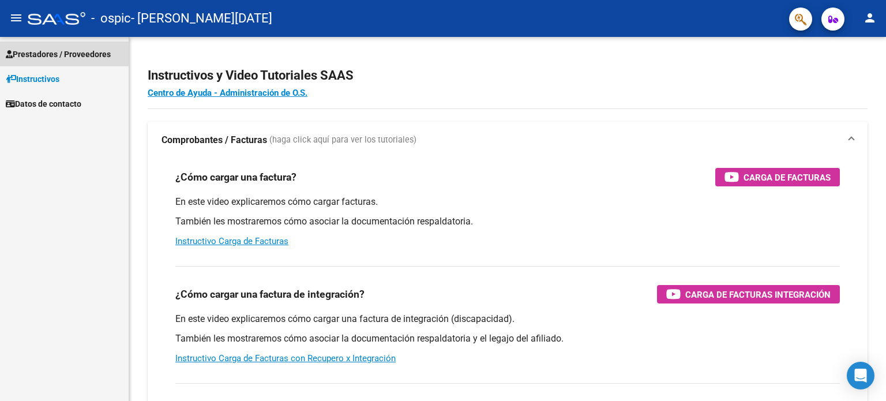
click at [103, 53] on span "Prestadores / Proveedores" at bounding box center [58, 54] width 105 height 13
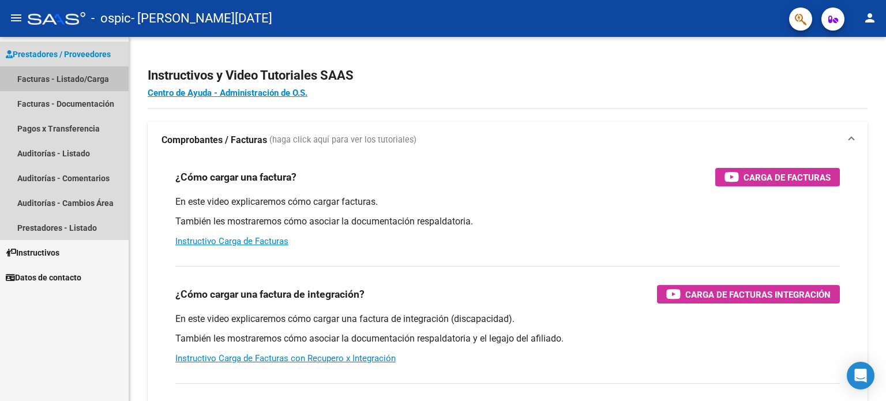
click at [90, 84] on link "Facturas - Listado/Carga" at bounding box center [64, 78] width 129 height 25
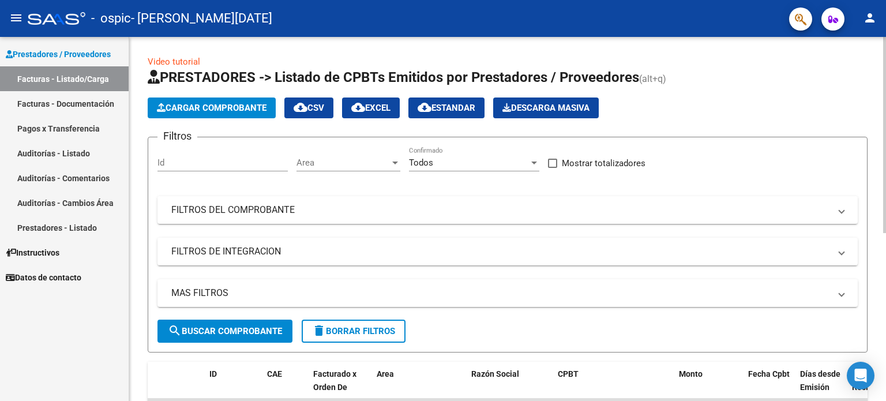
scroll to position [310, 0]
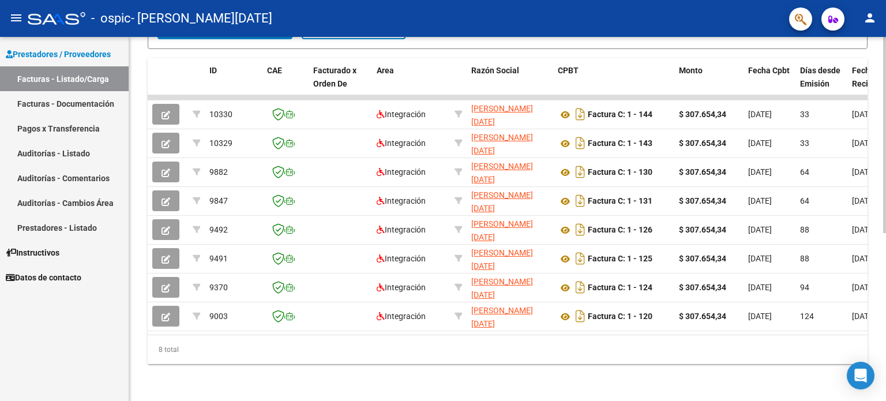
click at [884, 388] on div at bounding box center [884, 219] width 3 height 364
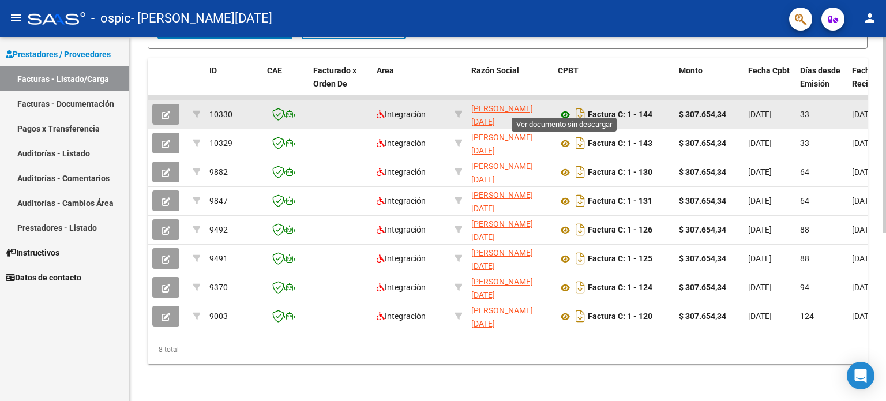
click at [572, 108] on icon at bounding box center [565, 115] width 15 height 14
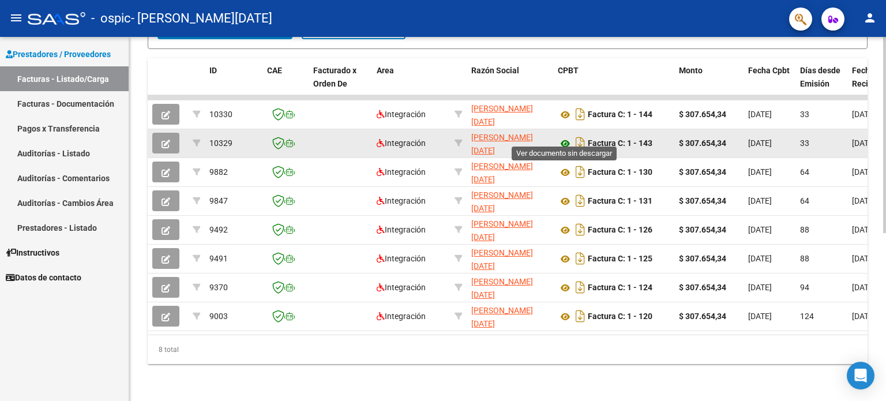
click at [567, 137] on icon at bounding box center [565, 144] width 15 height 14
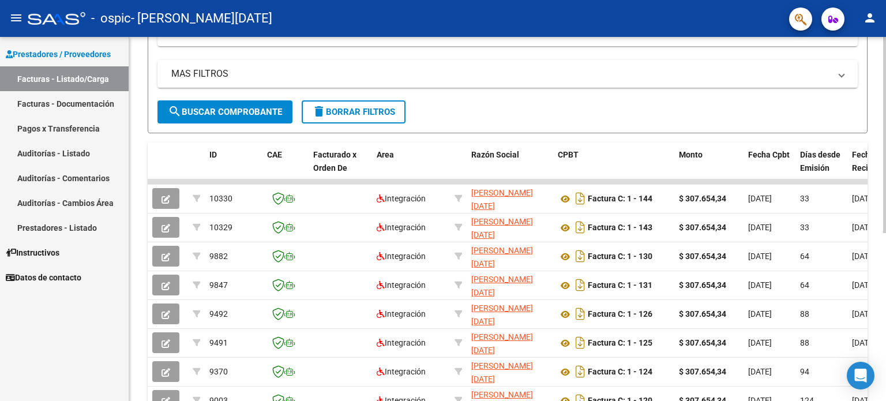
scroll to position [254, 0]
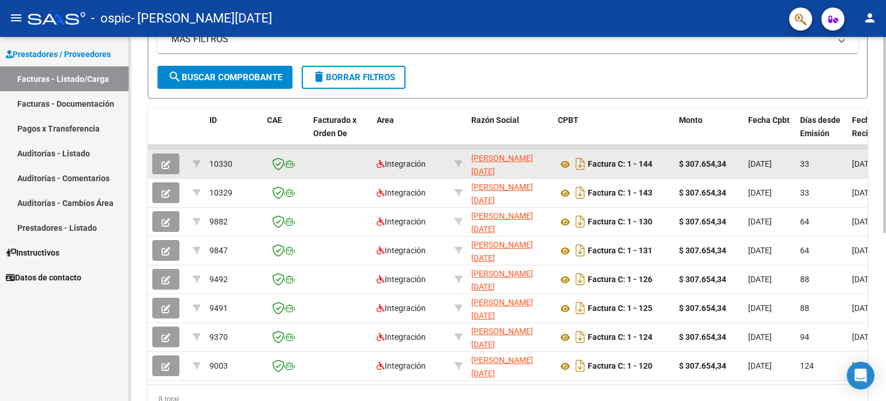
click at [758, 159] on span "[DATE]" at bounding box center [760, 163] width 24 height 9
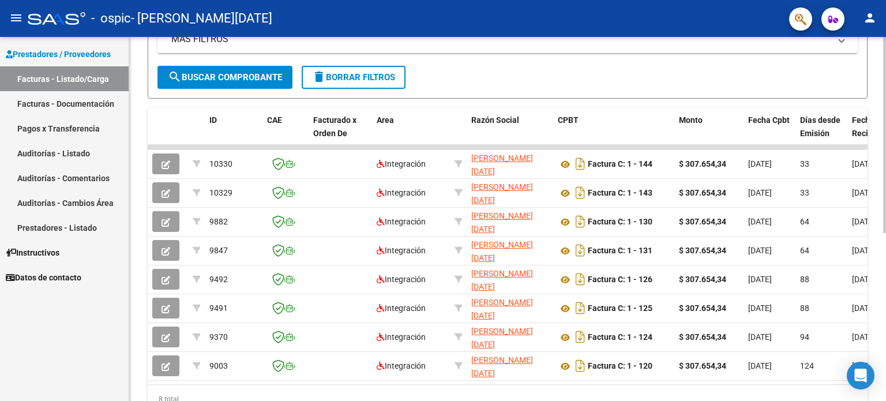
scroll to position [0, 630]
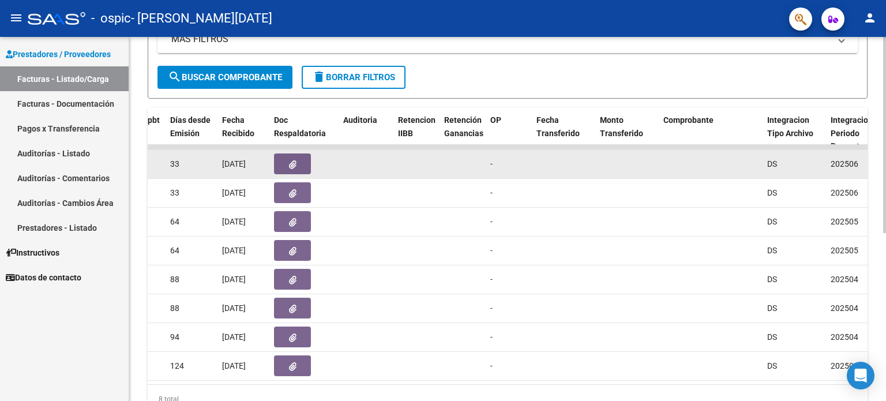
click at [294, 156] on button "button" at bounding box center [292, 163] width 37 height 21
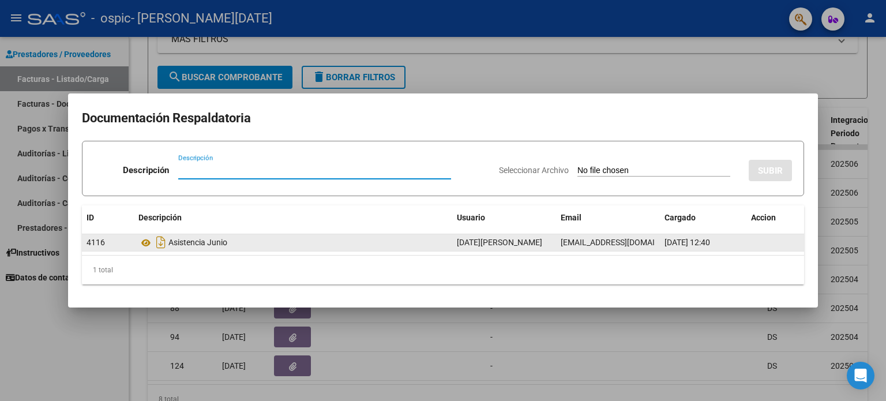
click at [210, 246] on div "Asistencia Junio" at bounding box center [292, 242] width 309 height 18
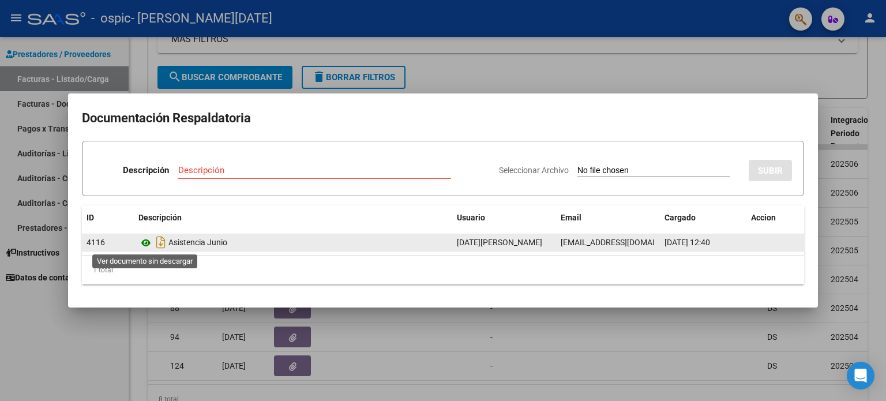
click at [143, 244] on icon at bounding box center [145, 243] width 15 height 14
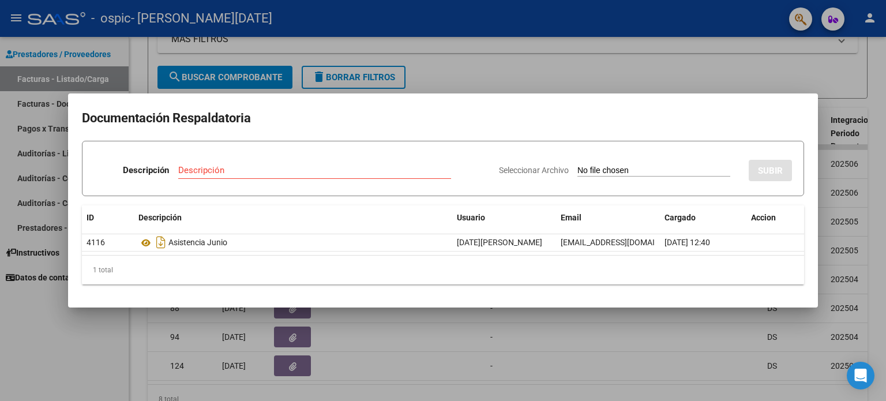
click at [743, 334] on div at bounding box center [443, 200] width 886 height 401
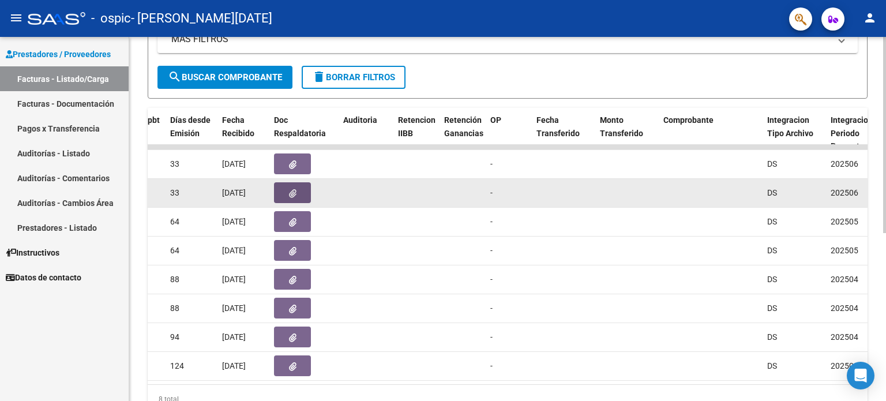
click at [277, 183] on button "button" at bounding box center [292, 192] width 37 height 21
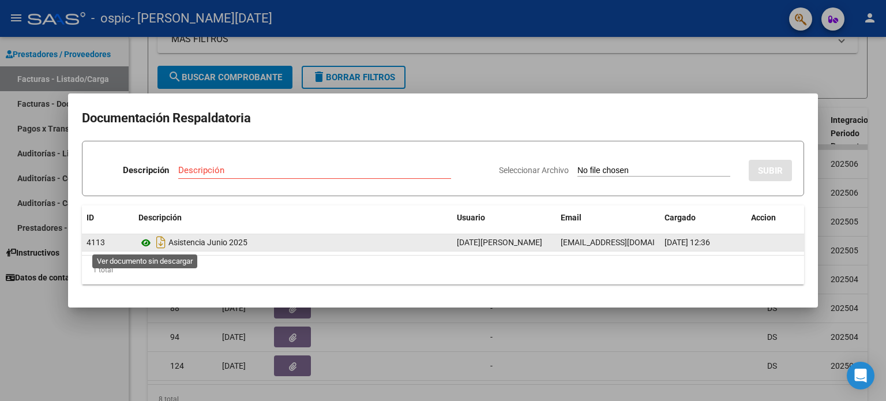
click at [145, 245] on icon at bounding box center [145, 243] width 15 height 14
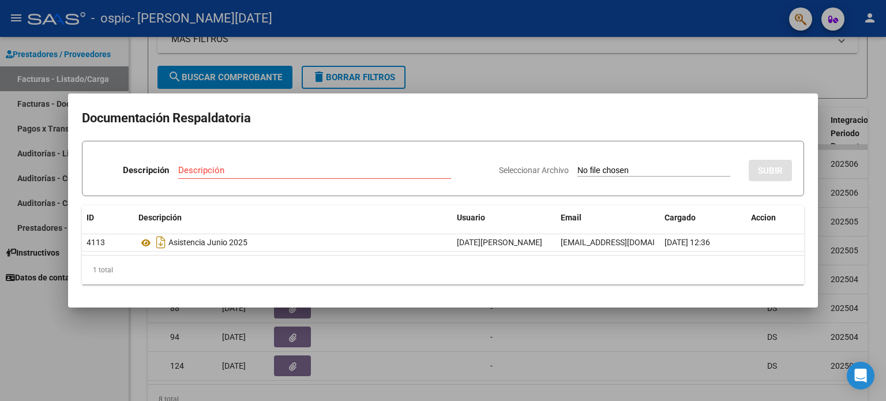
click at [518, 84] on div at bounding box center [443, 200] width 886 height 401
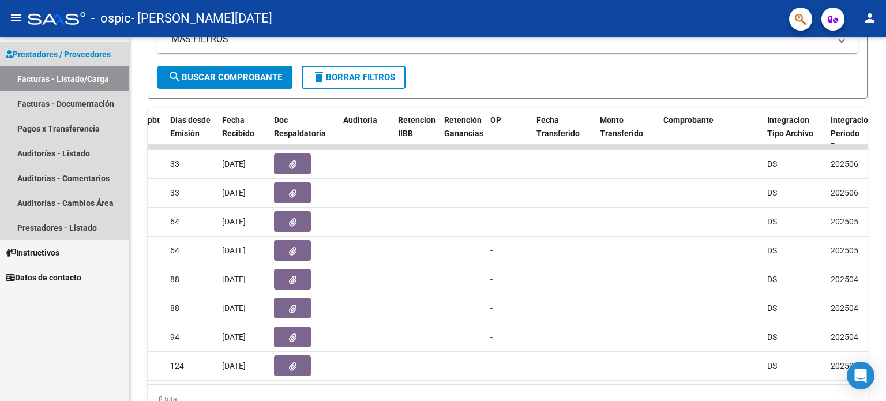
click at [97, 83] on link "Facturas - Listado/Carga" at bounding box center [64, 78] width 129 height 25
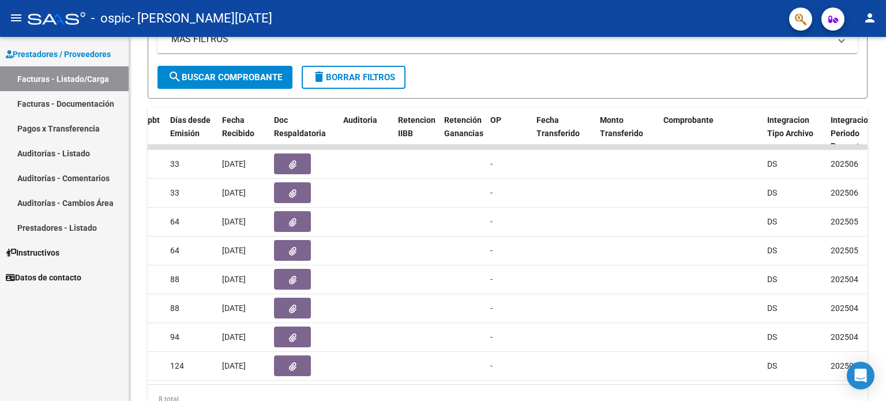
click at [97, 83] on link "Facturas - Listado/Carga" at bounding box center [64, 78] width 129 height 25
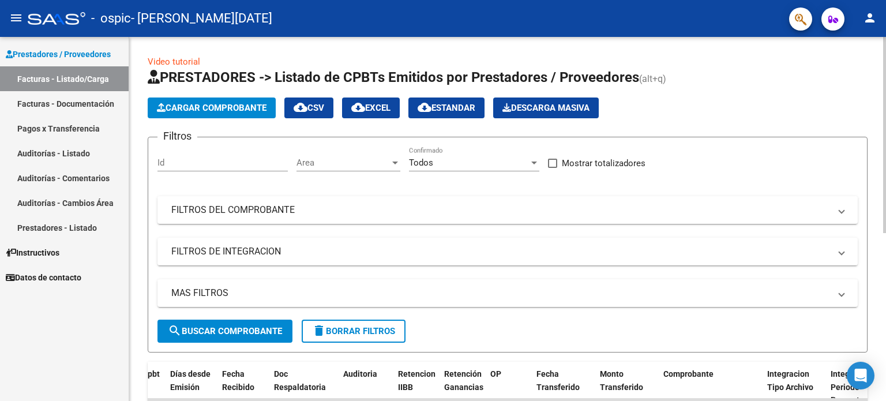
click at [886, 95] on div at bounding box center [884, 219] width 3 height 364
click at [886, 95] on div at bounding box center [884, 135] width 3 height 196
click at [220, 99] on button "Cargar Comprobante" at bounding box center [212, 108] width 128 height 21
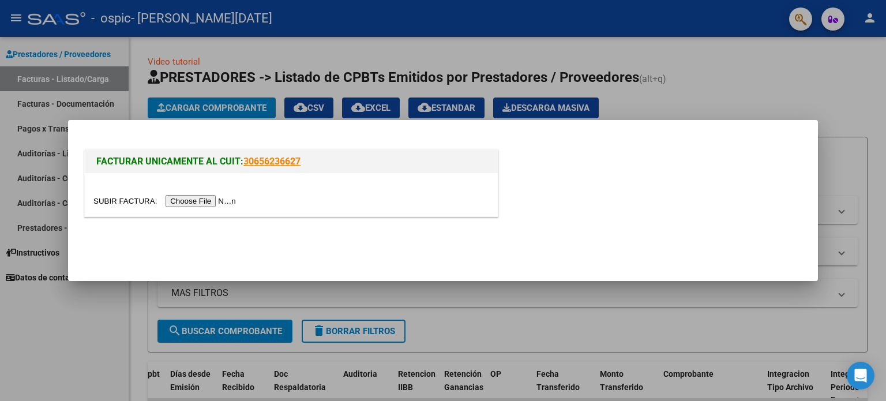
click at [219, 203] on input "file" at bounding box center [166, 201] width 146 height 12
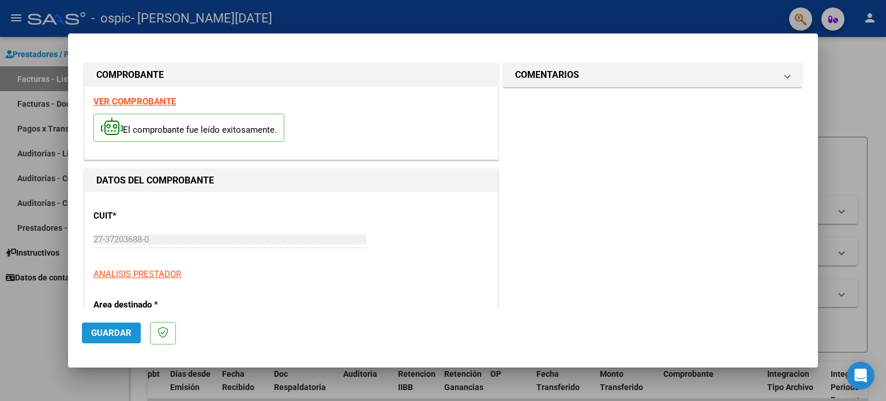
click at [98, 333] on span "Guardar" at bounding box center [111, 333] width 40 height 10
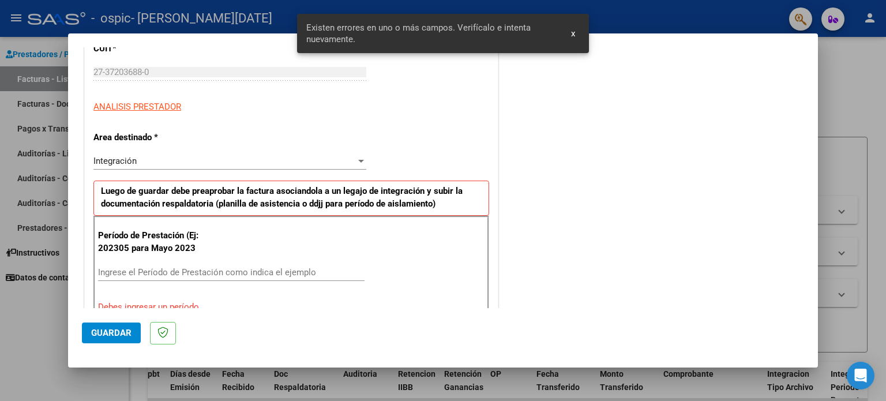
scroll to position [249, 0]
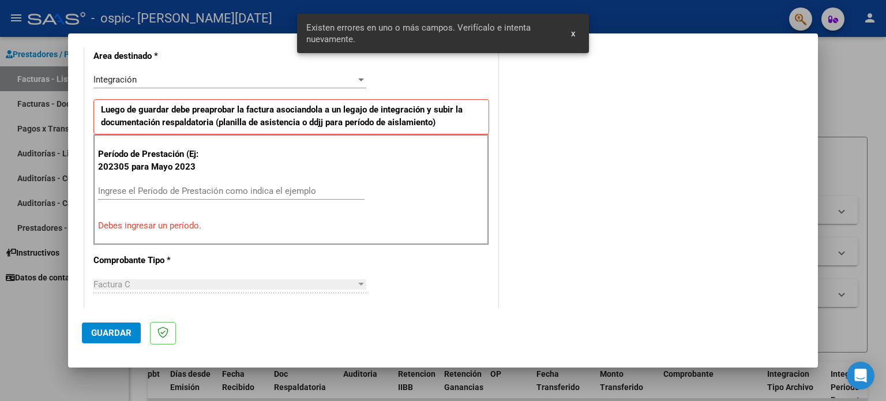
click at [150, 283] on div "Factura C" at bounding box center [224, 284] width 263 height 10
click at [151, 187] on input "Ingrese el Período de Prestación como indica el ejemplo" at bounding box center [231, 191] width 267 height 10
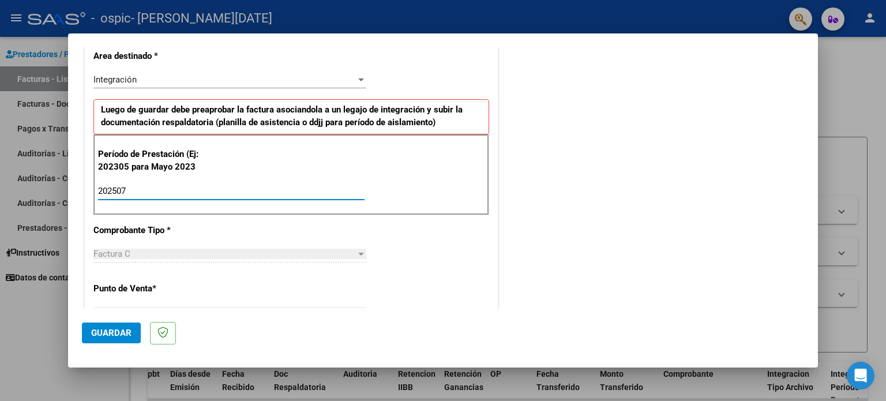
type input "202507"
click at [98, 329] on span "Guardar" at bounding box center [111, 333] width 40 height 10
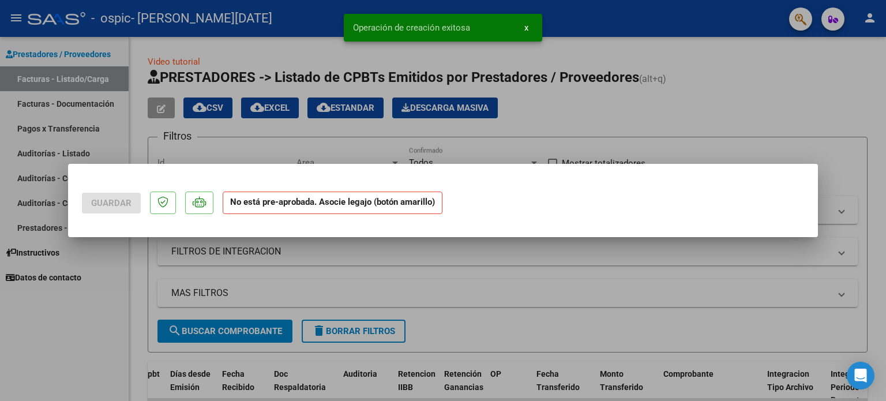
scroll to position [0, 0]
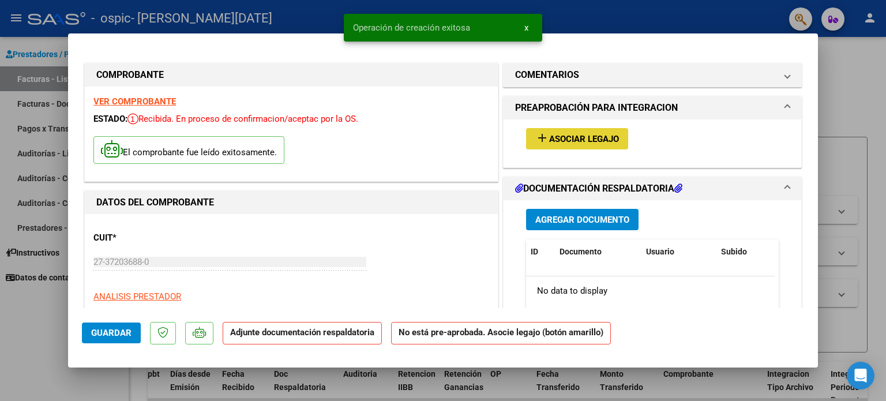
click at [580, 136] on span "Asociar Legajo" at bounding box center [584, 139] width 70 height 10
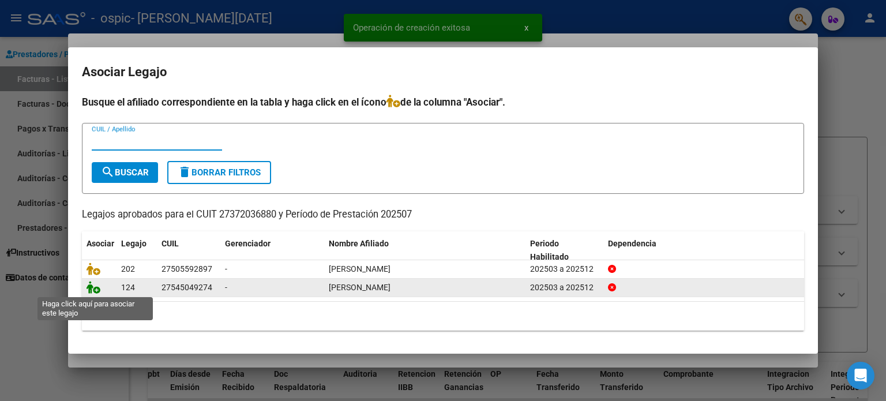
click at [95, 290] on icon at bounding box center [94, 287] width 14 height 13
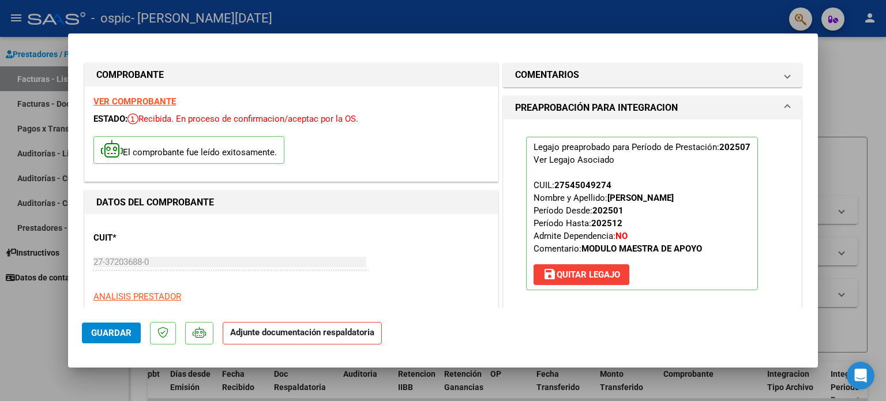
drag, startPoint x: 347, startPoint y: 342, endPoint x: 353, endPoint y: 336, distance: 7.8
click at [353, 336] on p "Adjunte documentación respaldatoria" at bounding box center [302, 333] width 159 height 23
click at [440, 289] on div "CUIT * 27-37203688-0 Ingresar CUIT ANALISIS PRESTADOR [PERSON_NAME] [DATE][PERS…" at bounding box center [291, 274] width 396 height 102
click at [115, 340] on button "Guardar" at bounding box center [111, 333] width 59 height 21
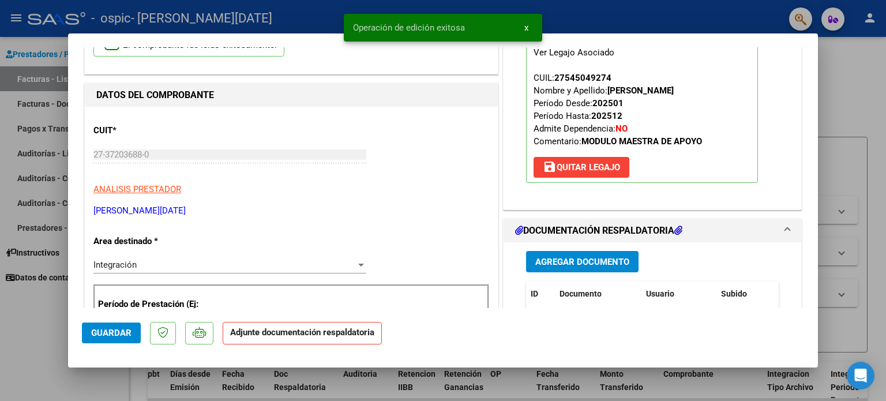
scroll to position [194, 0]
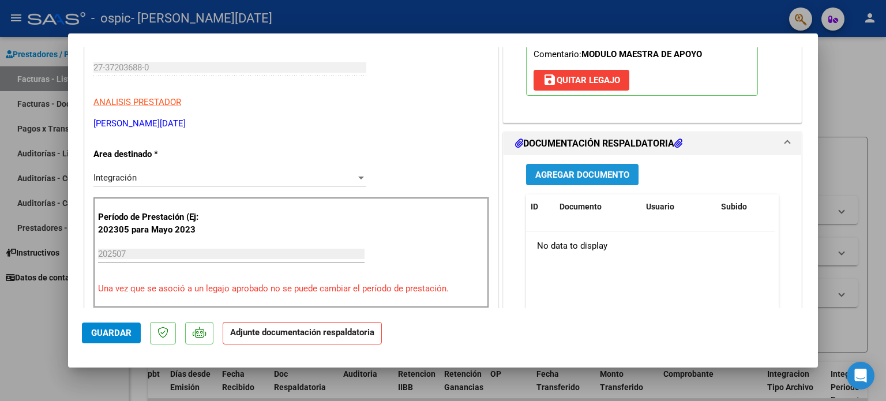
click at [546, 175] on span "Agregar Documento" at bounding box center [582, 175] width 94 height 10
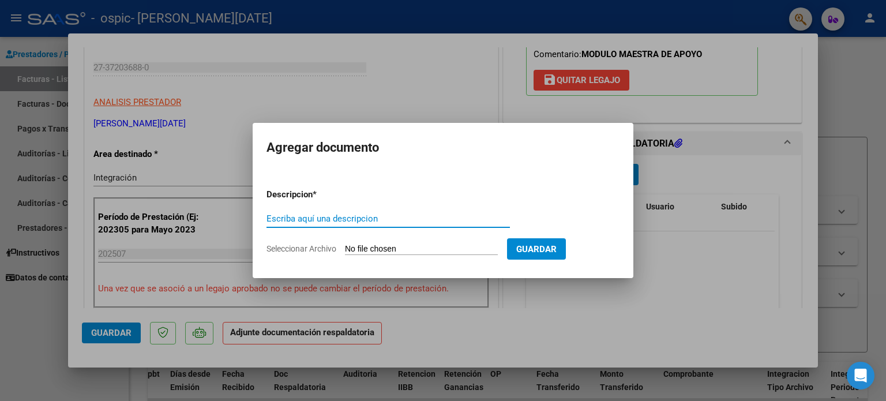
click at [325, 215] on input "Escriba aquí una descripcion" at bounding box center [388, 218] width 243 height 10
type input "asistencia Julio"
click at [355, 248] on input "Seleccionar Archivo" at bounding box center [421, 249] width 153 height 11
type input "C:\fakepath\asistencia [PERSON_NAME].pdf"
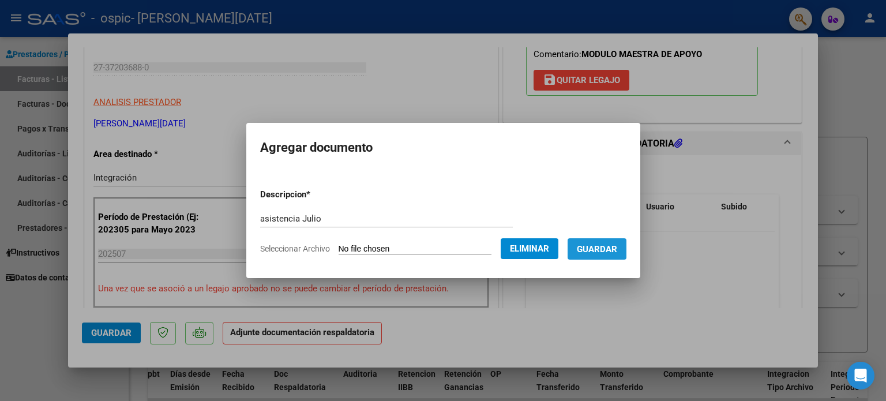
click at [616, 255] on button "Guardar" at bounding box center [597, 248] width 59 height 21
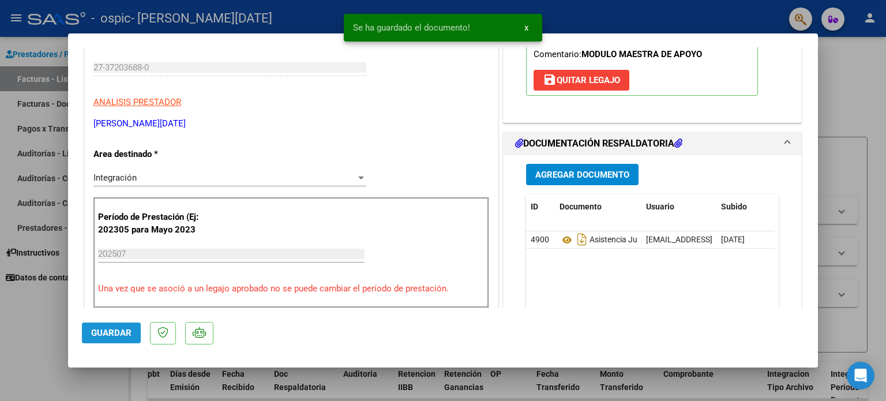
click at [125, 339] on button "Guardar" at bounding box center [111, 333] width 59 height 21
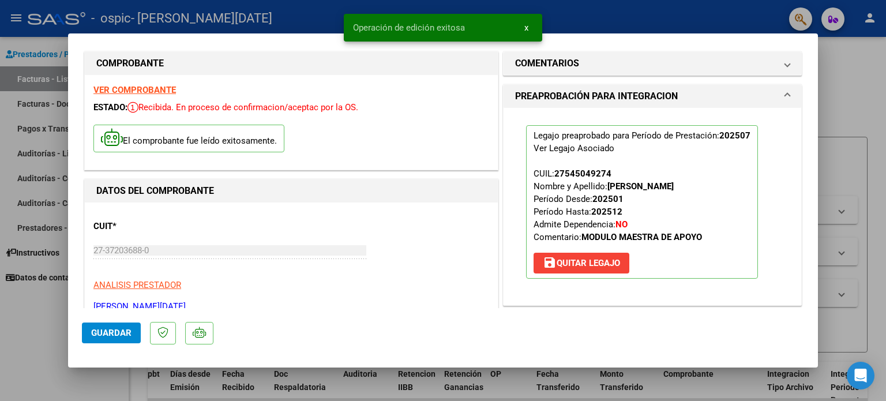
scroll to position [0, 0]
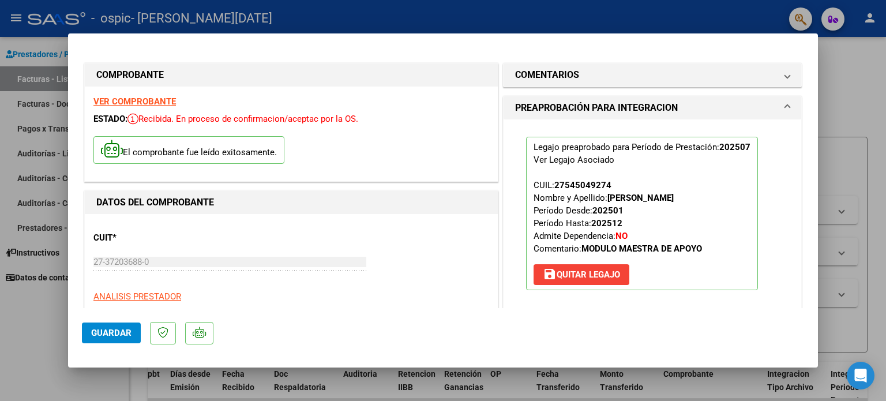
click at [877, 80] on div at bounding box center [443, 200] width 886 height 401
type input "$ 0,00"
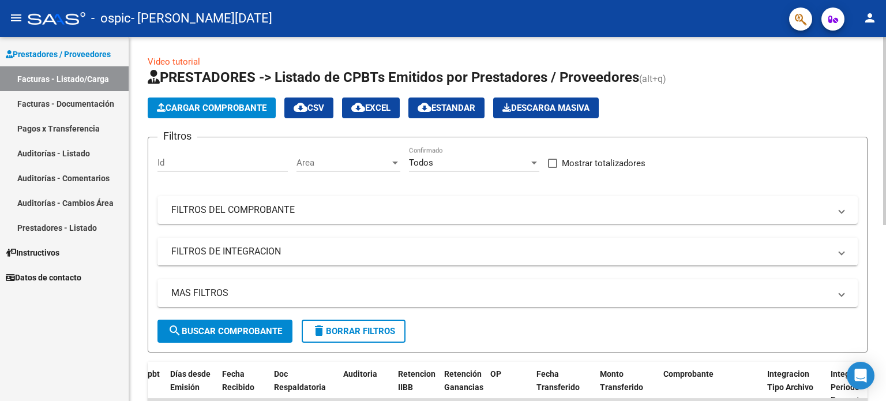
scroll to position [339, 0]
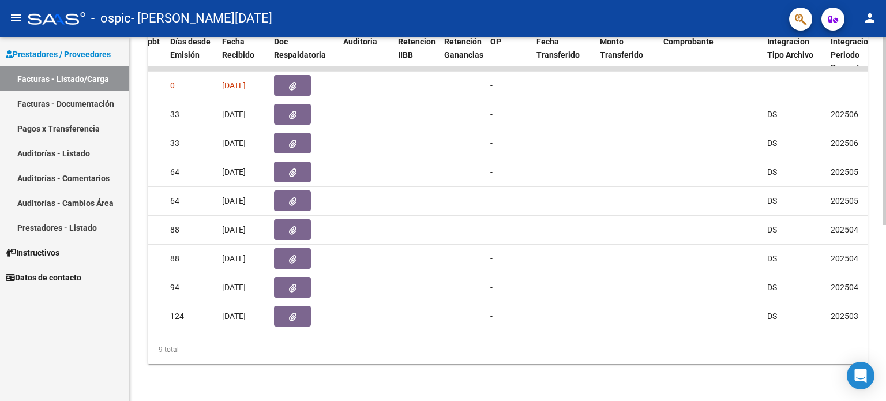
click at [886, 323] on div at bounding box center [884, 219] width 3 height 364
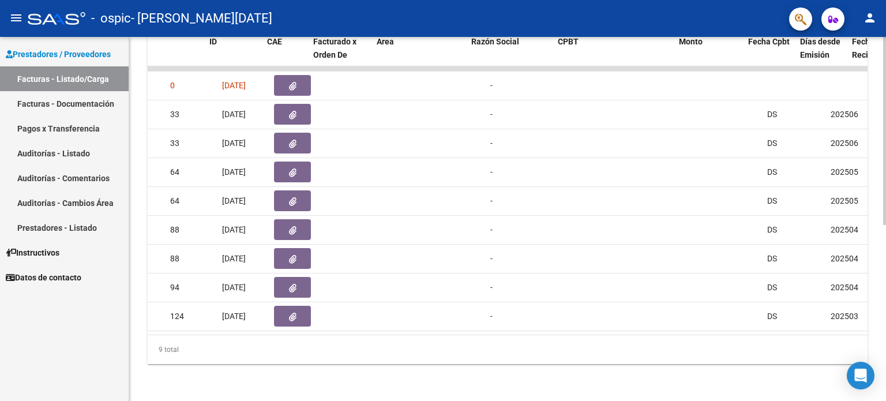
scroll to position [0, 0]
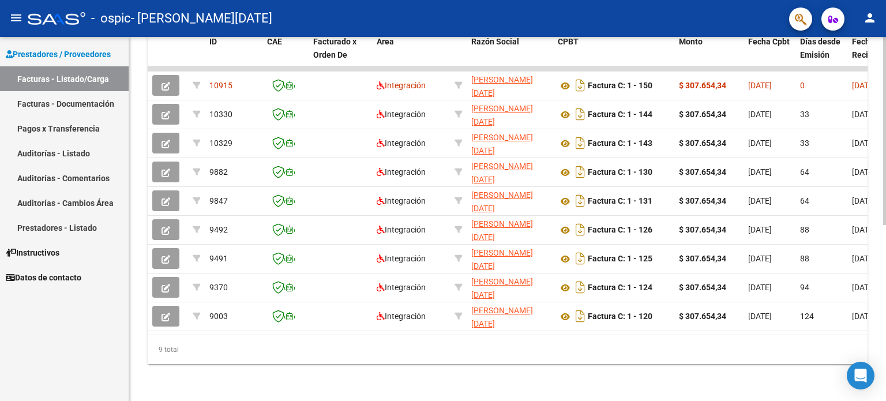
click at [882, 78] on div "Video tutorial PRESTADORES -> Listado de CPBTs Emitidos por Prestadores / Prove…" at bounding box center [507, 53] width 757 height 696
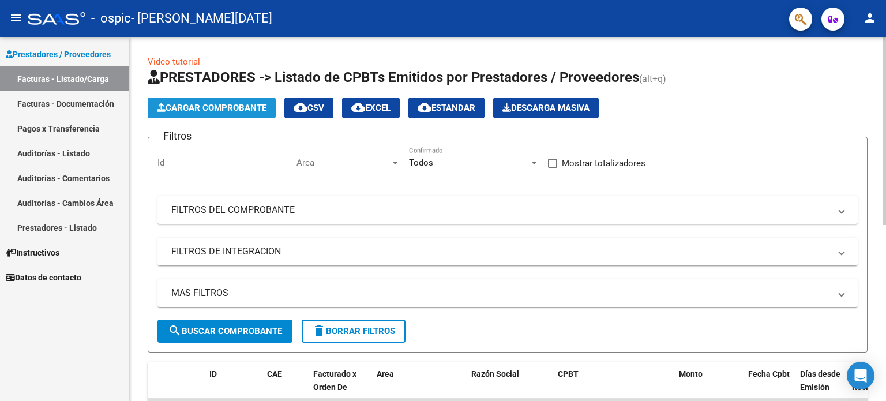
click at [217, 103] on span "Cargar Comprobante" at bounding box center [212, 108] width 110 height 10
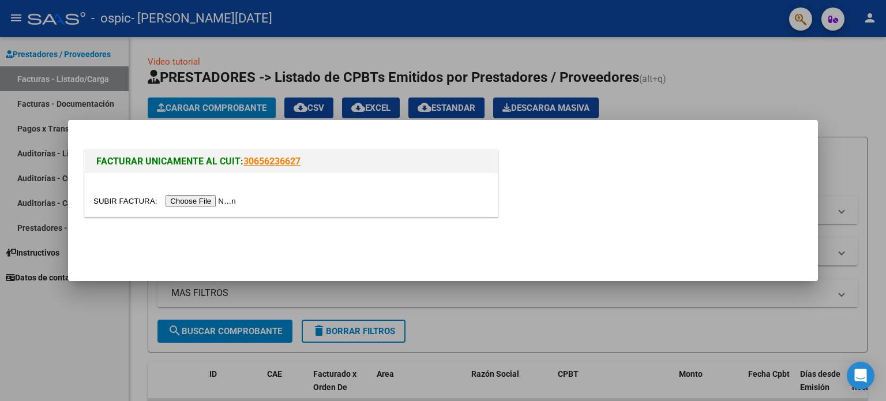
click at [205, 201] on input "file" at bounding box center [166, 201] width 146 height 12
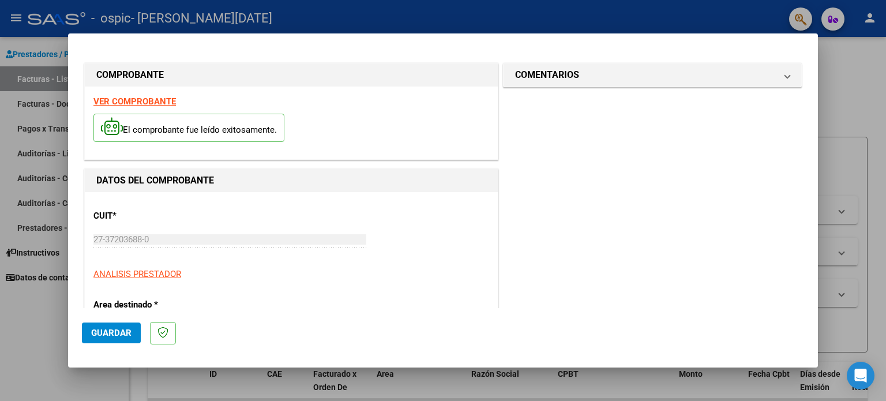
click at [406, 222] on div "CUIT * 27-37203688-0 Ingresar CUIT ANALISIS PRESTADOR" at bounding box center [291, 241] width 396 height 80
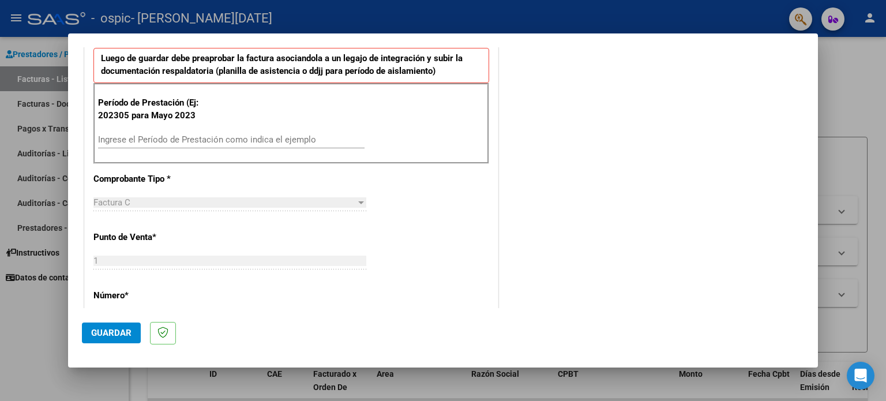
scroll to position [315, 0]
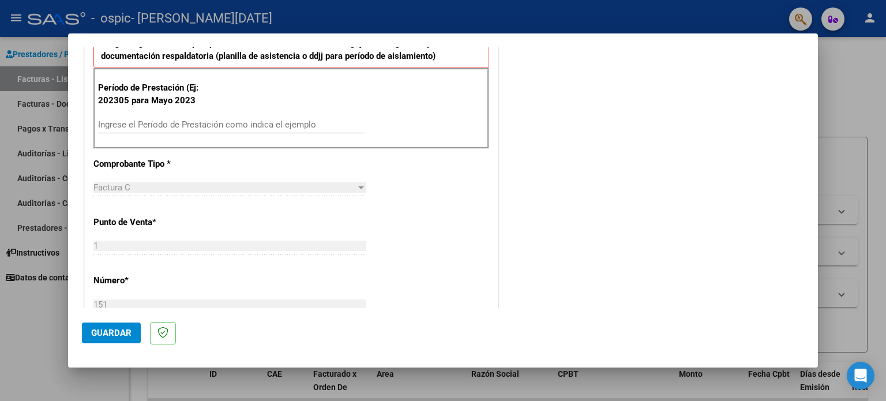
click at [290, 116] on div "Ingrese el Período de Prestación como indica el ejemplo" at bounding box center [231, 124] width 267 height 17
type input "202507"
click at [122, 323] on button "Guardar" at bounding box center [111, 333] width 59 height 21
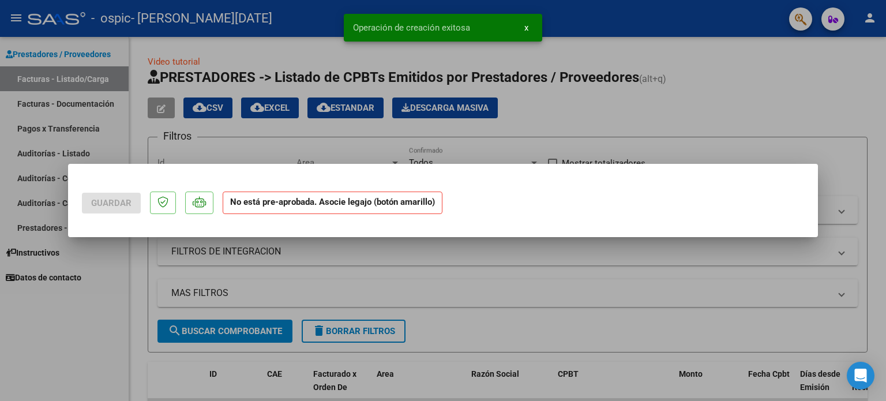
scroll to position [0, 0]
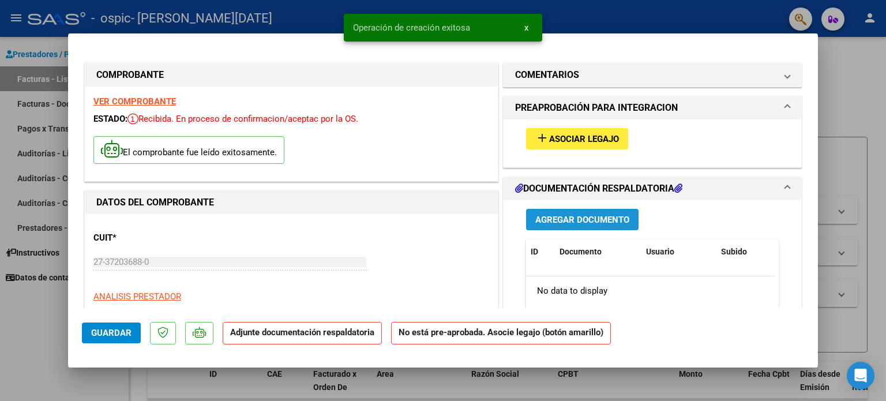
click at [597, 221] on span "Agregar Documento" at bounding box center [582, 220] width 94 height 10
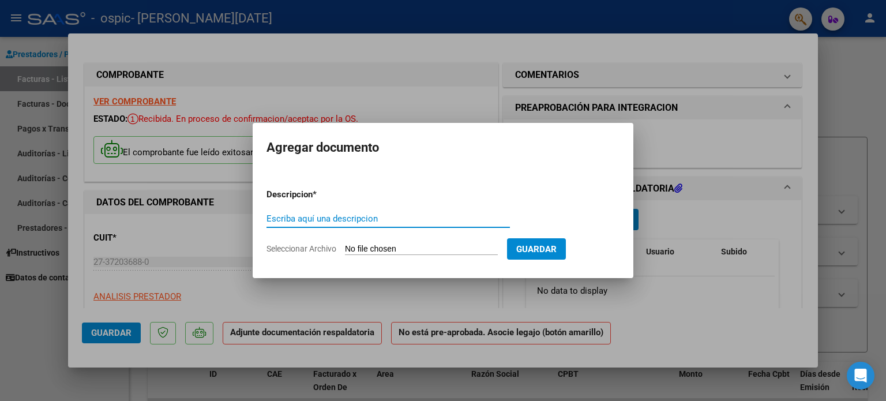
click at [369, 221] on input "Escriba aquí una descripcion" at bounding box center [388, 218] width 243 height 10
type input "asistencia julio"
click at [367, 247] on input "Seleccionar Archivo" at bounding box center [421, 249] width 153 height 11
type input "C:\fakepath\asistencia [PERSON_NAME].pdf"
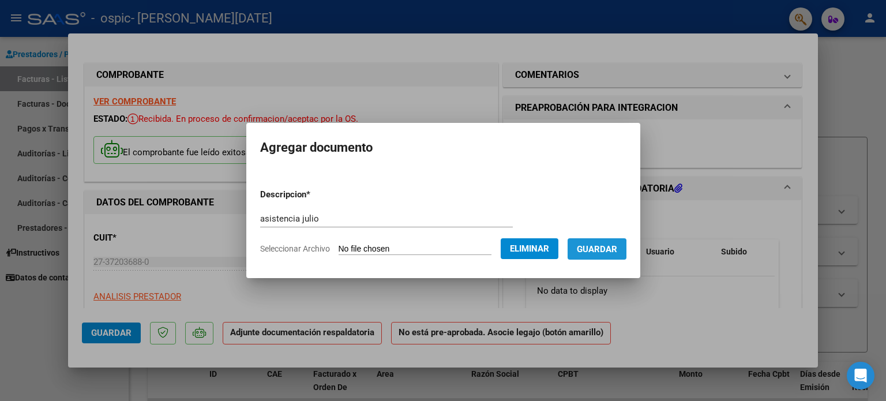
click at [607, 250] on span "Guardar" at bounding box center [597, 249] width 40 height 10
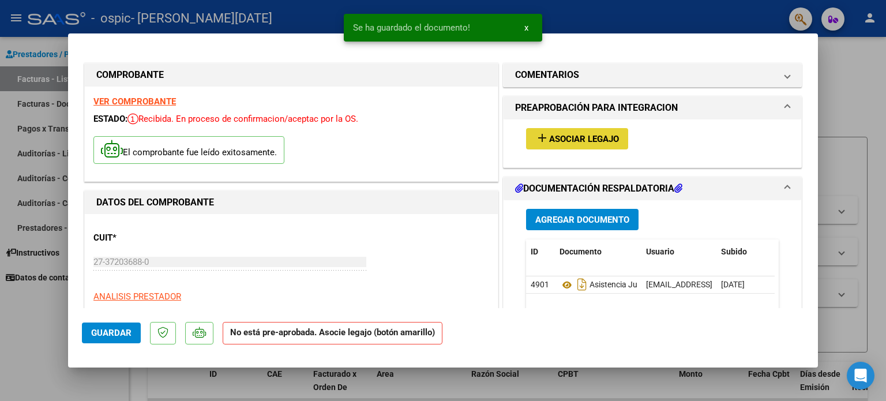
click at [591, 136] on span "Asociar Legajo" at bounding box center [584, 139] width 70 height 10
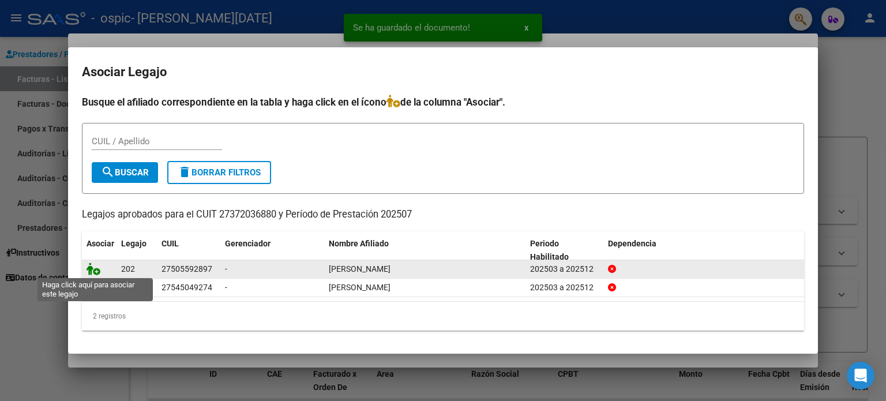
click at [93, 269] on icon at bounding box center [94, 269] width 14 height 13
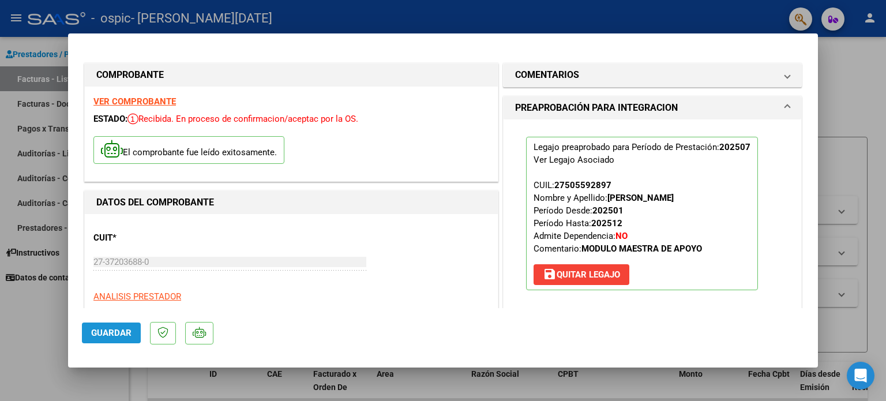
click at [108, 327] on button "Guardar" at bounding box center [111, 333] width 59 height 21
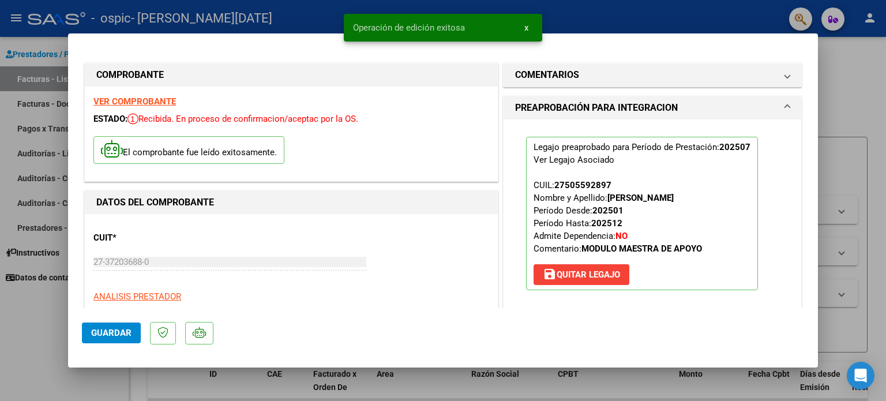
click at [844, 62] on div at bounding box center [443, 200] width 886 height 401
type input "$ 0,00"
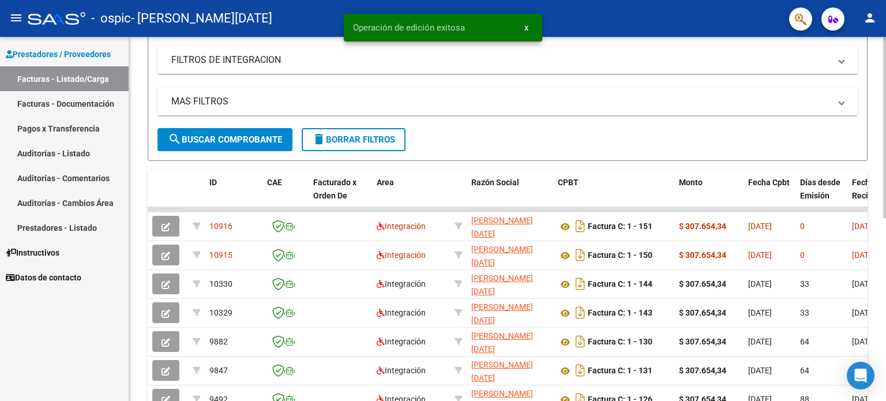
scroll to position [235, 0]
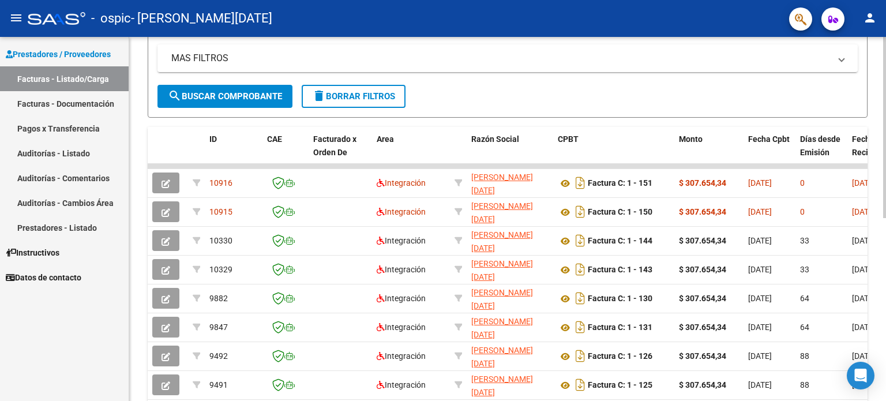
click at [881, 210] on div "Video tutorial PRESTADORES -> Listado de CPBTs Emitidos por Prestadores / Prove…" at bounding box center [509, 164] width 760 height 725
